Goal: Information Seeking & Learning: Learn about a topic

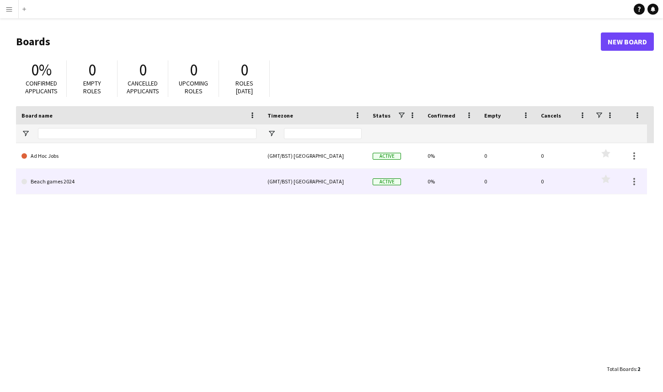
click at [155, 181] on link "Beach games 2024" at bounding box center [138, 182] width 235 height 26
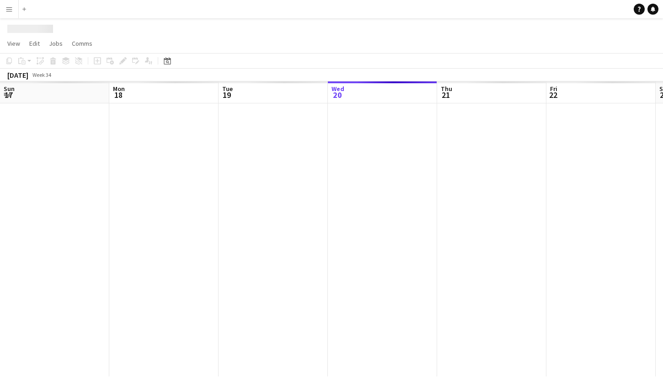
scroll to position [0, 219]
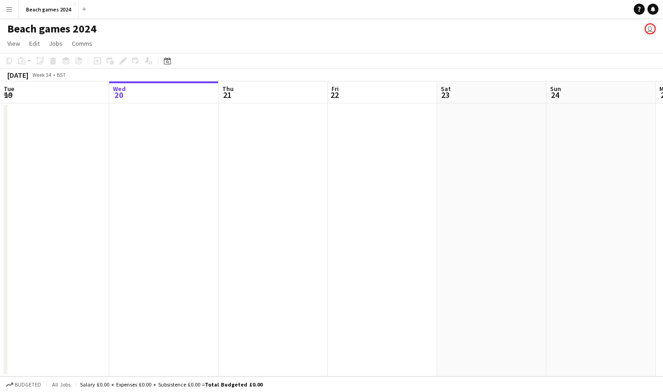
click at [10, 9] on app-icon "Menu" at bounding box center [8, 8] width 7 height 7
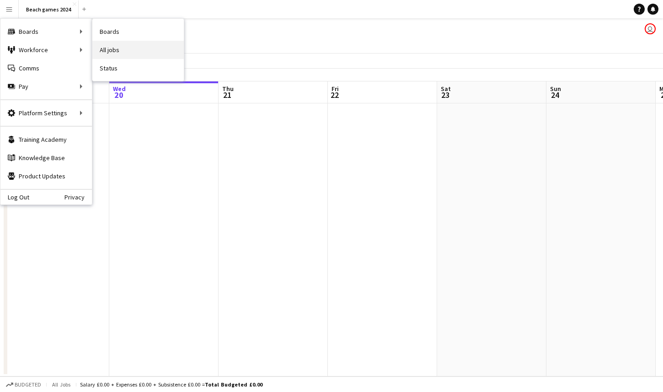
click at [109, 48] on link "All jobs" at bounding box center [137, 50] width 91 height 18
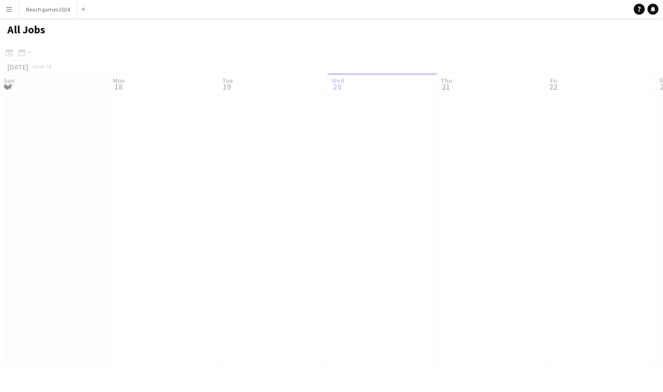
scroll to position [0, 219]
drag, startPoint x: 353, startPoint y: 178, endPoint x: 185, endPoint y: 188, distance: 168.1
click at [185, 188] on app-calendar-viewport "Sun 17 Mon 18 Tue 19 Wed 20 Thu 21 Fri 22 Sat 23 Sun 24 Mon 25 Tue 26 Wed 27 Th…" at bounding box center [331, 220] width 663 height 295
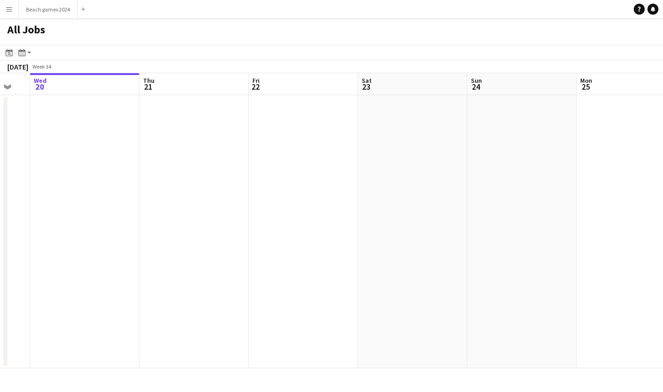
scroll to position [0, 282]
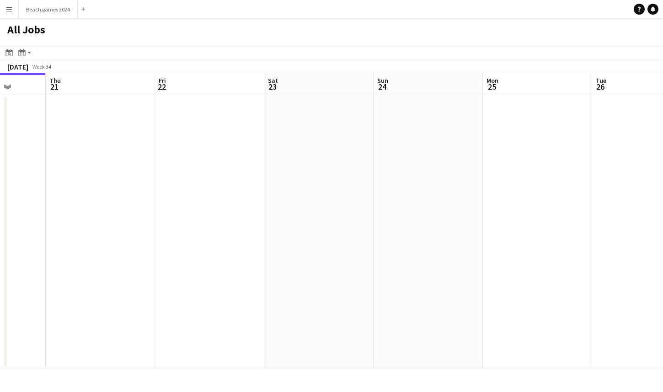
drag, startPoint x: 314, startPoint y: 196, endPoint x: 320, endPoint y: 204, distance: 9.9
click at [320, 204] on app-calendar-viewport "Mon 18 Tue 19 Wed 20 Thu 21 Fri 22 Sat 23 Sun 24 Mon 25 Tue 26 Wed 27 Thu 28 Fr…" at bounding box center [331, 220] width 663 height 295
click at [9, 10] on app-icon "Menu" at bounding box center [8, 8] width 7 height 7
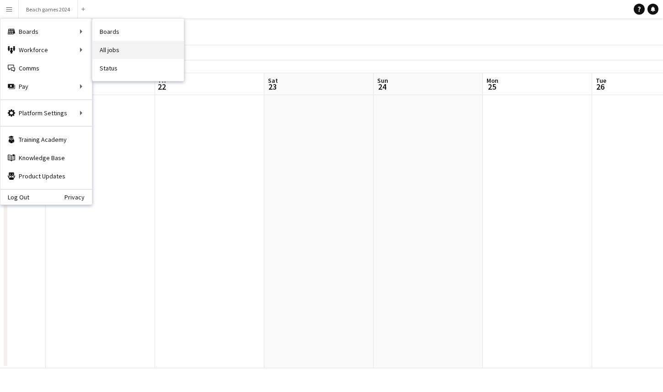
click at [107, 51] on link "All jobs" at bounding box center [137, 50] width 91 height 18
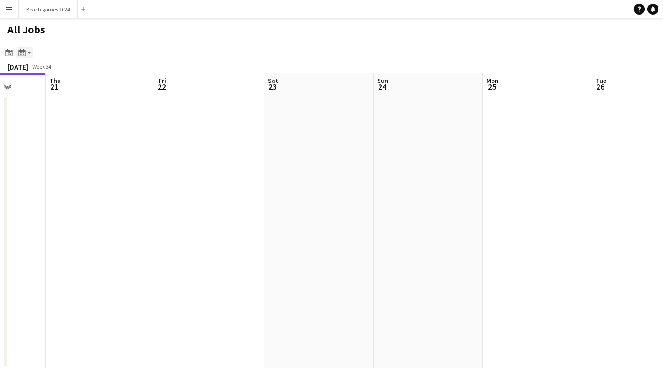
click at [28, 53] on app-action-btn "Month view / Day view" at bounding box center [24, 52] width 16 height 11
click at [44, 105] on div "Day view by Board Day view by Job Month view" at bounding box center [49, 86] width 65 height 54
click at [44, 104] on link "Month view" at bounding box center [49, 101] width 50 height 8
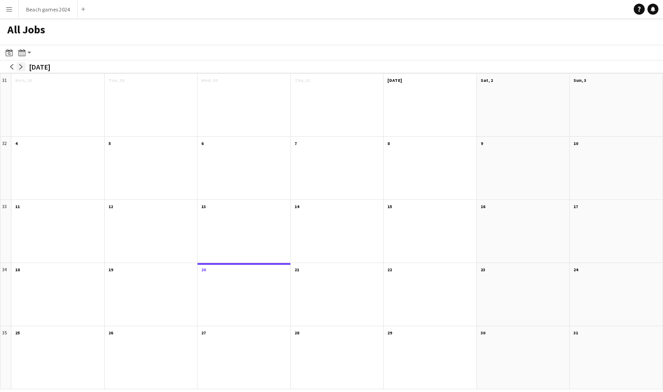
click at [23, 67] on app-icon "arrow-right" at bounding box center [20, 66] width 5 height 5
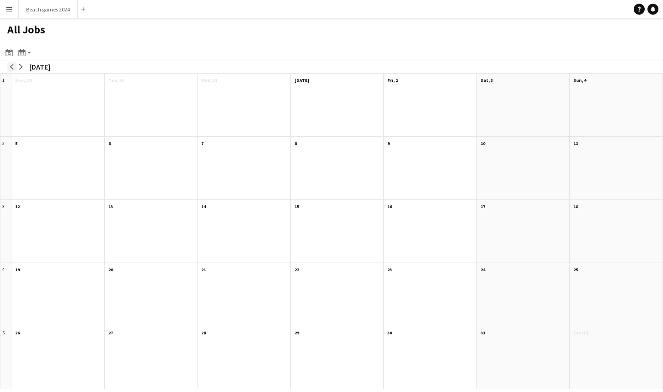
click at [11, 67] on app-icon "arrow-left" at bounding box center [11, 66] width 5 height 5
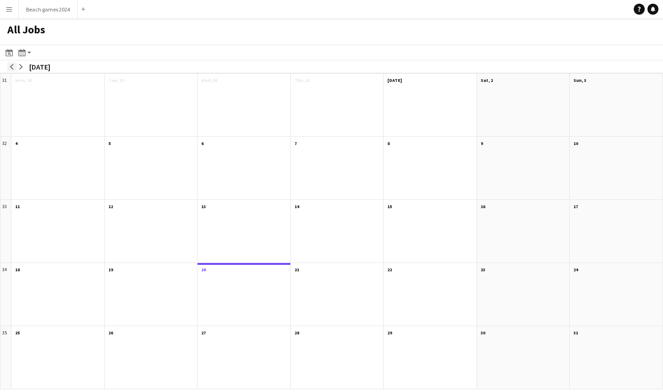
click at [11, 67] on app-icon "arrow-left" at bounding box center [11, 66] width 5 height 5
click at [20, 65] on app-icon "arrow-right" at bounding box center [20, 66] width 5 height 5
click at [28, 52] on app-action-btn "Month view / Day view" at bounding box center [24, 52] width 16 height 11
click at [39, 70] on link "Day view by Board" at bounding box center [49, 70] width 50 height 8
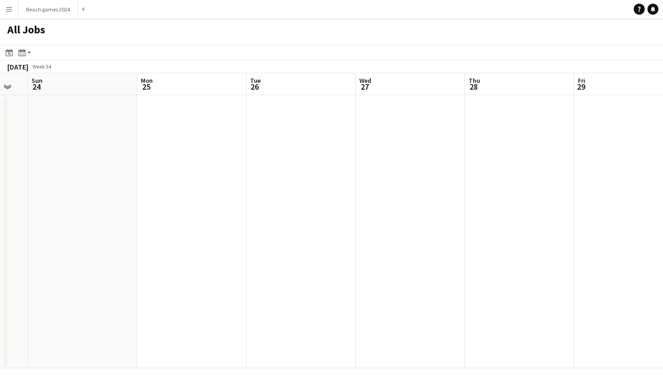
drag, startPoint x: 467, startPoint y: 212, endPoint x: 117, endPoint y: 197, distance: 349.6
click at [117, 197] on app-calendar-viewport "Wed 20 Thu 21 Fri 22 Sat 23 Sun 24 Mon 25 Tue 26 Wed 27 Thu 28 Fri 29 Sat 30 Su…" at bounding box center [331, 220] width 663 height 295
drag, startPoint x: 400, startPoint y: 203, endPoint x: 473, endPoint y: 208, distance: 72.9
click at [473, 208] on app-calendar-viewport "Fri 22 Sat 23 Sun 24 Mon 25 Tue 26 Wed 27 Thu 28 Fri 29 Sat 30 Sun 31 Mon 1 Tue…" at bounding box center [331, 220] width 663 height 295
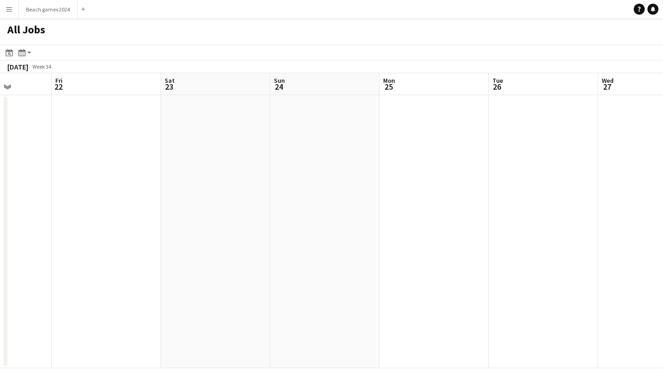
drag, startPoint x: 214, startPoint y: 198, endPoint x: 388, endPoint y: 192, distance: 173.8
click at [388, 192] on app-calendar-viewport "Tue 19 Wed 20 Thu 21 Fri 22 Sat 23 Sun 24 Mon 25 Tue 26 Wed 27 Thu 28 Fri 29 Sa…" at bounding box center [331, 220] width 663 height 295
